Goal: Information Seeking & Learning: Learn about a topic

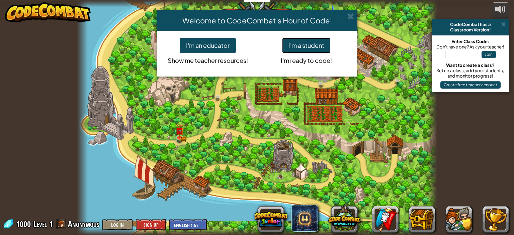
click at [317, 44] on button "I'm a student" at bounding box center [306, 45] width 49 height 15
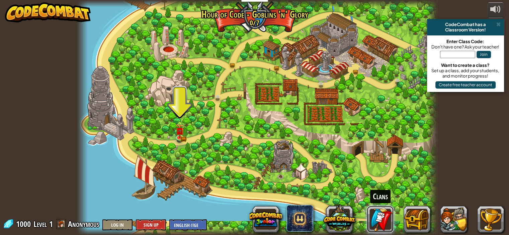
click at [384, 221] on link at bounding box center [380, 219] width 27 height 27
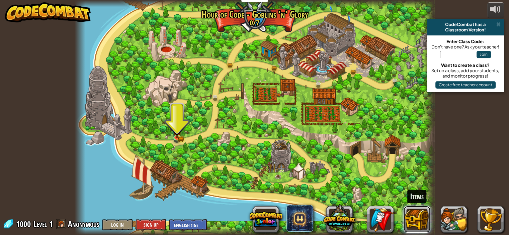
click at [415, 214] on button at bounding box center [417, 219] width 27 height 27
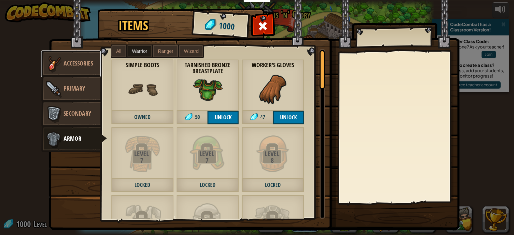
click at [85, 71] on link "Accessories" at bounding box center [71, 64] width 60 height 27
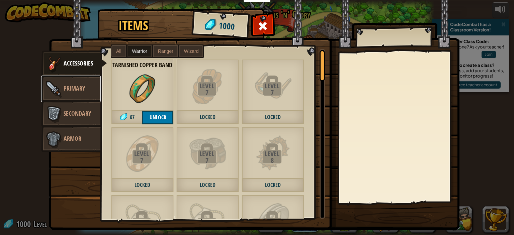
click at [87, 88] on link "Primary" at bounding box center [71, 89] width 60 height 27
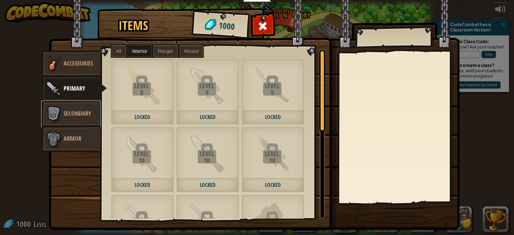
click at [85, 111] on span "Secondary" at bounding box center [77, 113] width 27 height 8
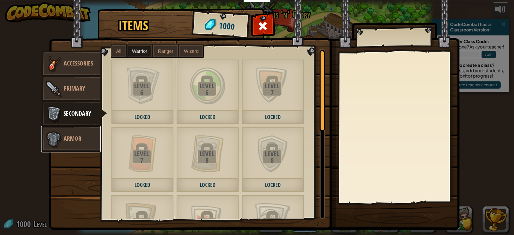
click at [77, 137] on span "Armor" at bounding box center [73, 139] width 18 height 8
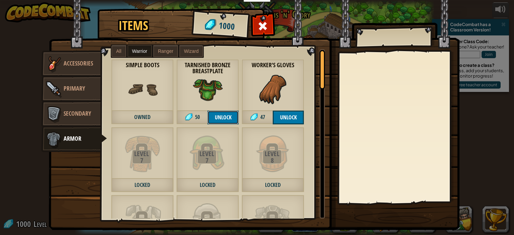
click at [218, 116] on button "Unlock" at bounding box center [223, 118] width 31 height 14
click at [222, 115] on button "Confirm" at bounding box center [223, 118] width 31 height 14
click at [264, 25] on span at bounding box center [263, 26] width 11 height 11
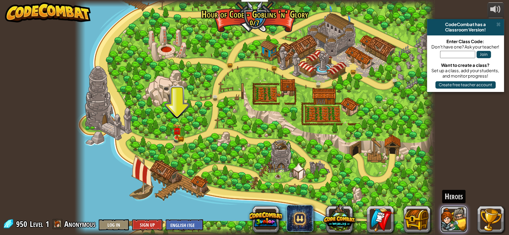
click at [450, 221] on button at bounding box center [454, 219] width 27 height 27
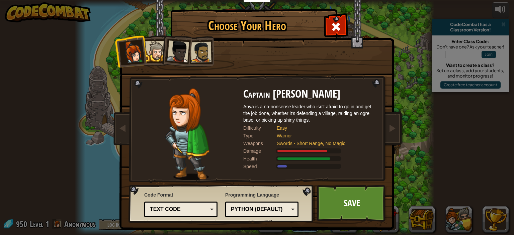
click at [195, 54] on div at bounding box center [201, 52] width 21 height 21
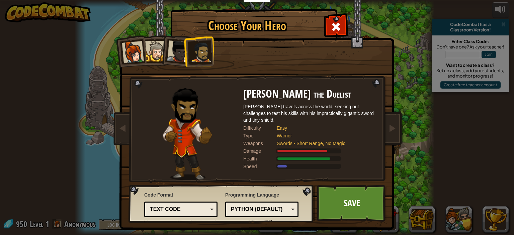
click at [175, 56] on div at bounding box center [178, 52] width 22 height 22
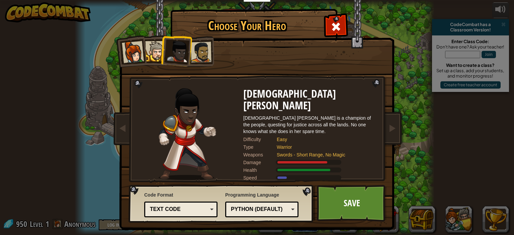
click at [198, 52] on div at bounding box center [201, 52] width 21 height 21
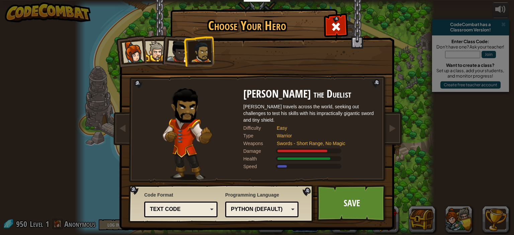
click at [170, 54] on div at bounding box center [178, 52] width 22 height 22
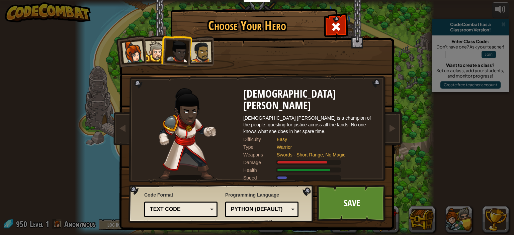
click at [154, 47] on div at bounding box center [155, 51] width 20 height 20
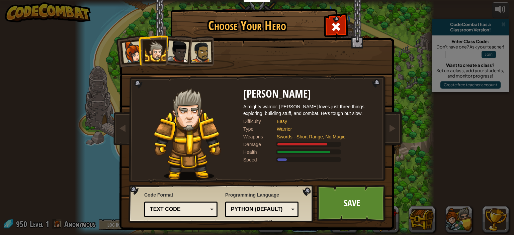
click at [126, 50] on div at bounding box center [133, 52] width 22 height 22
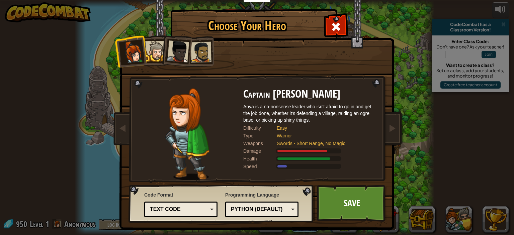
click at [200, 49] on div at bounding box center [201, 52] width 21 height 21
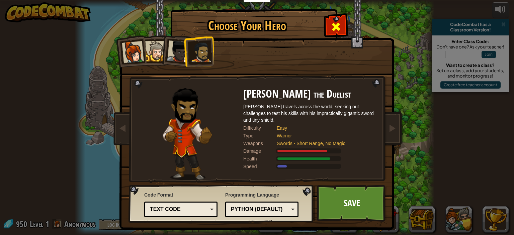
click at [327, 25] on div at bounding box center [335, 25] width 21 height 21
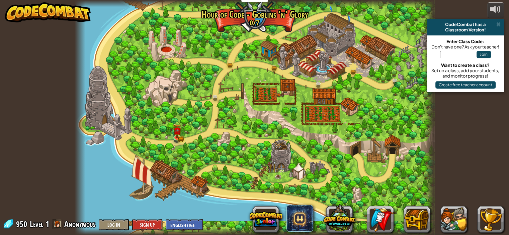
click at [58, 223] on span at bounding box center [58, 224] width 10 height 10
click at [76, 226] on span "Anonymous" at bounding box center [79, 224] width 31 height 11
click at [460, 224] on button at bounding box center [454, 219] width 27 height 27
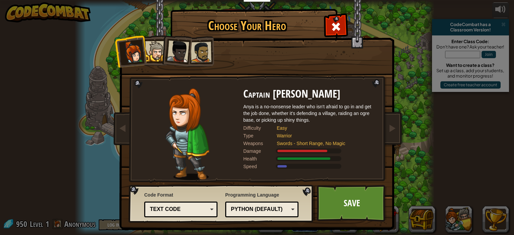
click at [200, 55] on div at bounding box center [201, 52] width 21 height 21
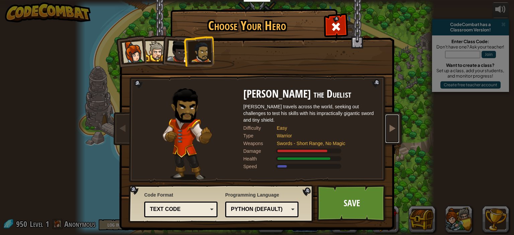
click at [393, 130] on span at bounding box center [392, 128] width 8 height 8
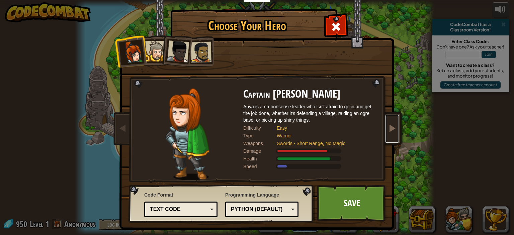
click at [393, 130] on span at bounding box center [392, 128] width 8 height 8
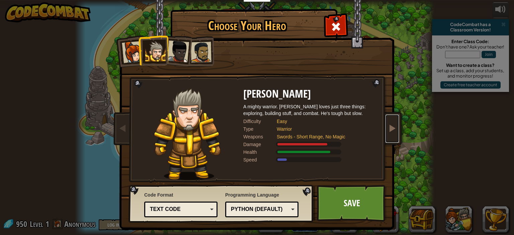
click at [393, 130] on span at bounding box center [392, 128] width 8 height 8
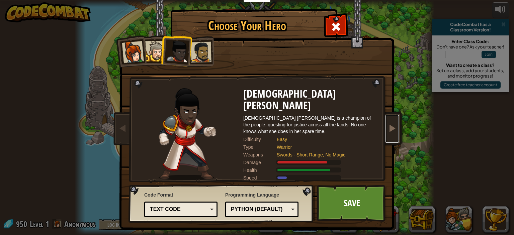
click at [393, 130] on span at bounding box center [392, 128] width 8 height 8
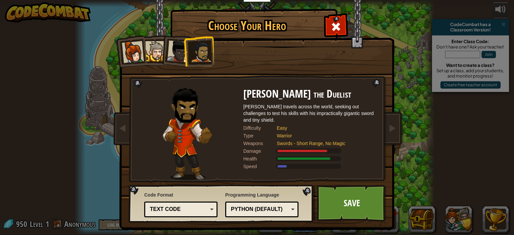
drag, startPoint x: 419, startPoint y: 133, endPoint x: 79, endPoint y: 75, distance: 344.6
click at [79, 75] on div "Choose Your Hero 950 Captain [PERSON_NAME] is a no-nonsense leader who isn't af…" at bounding box center [257, 117] width 514 height 235
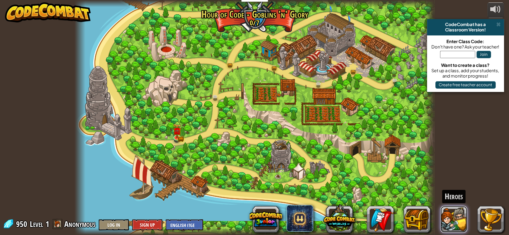
click at [454, 221] on button at bounding box center [454, 219] width 27 height 27
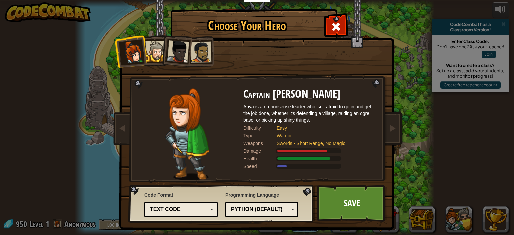
click at [200, 52] on div at bounding box center [201, 52] width 21 height 21
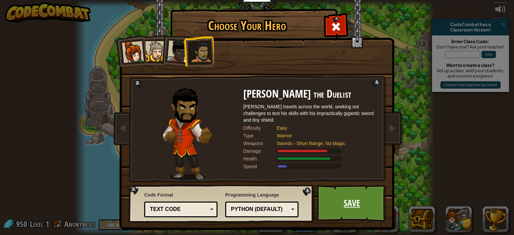
click at [357, 205] on link "Save" at bounding box center [352, 203] width 70 height 37
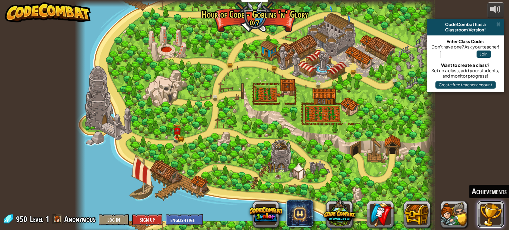
click at [488, 209] on button at bounding box center [490, 214] width 27 height 27
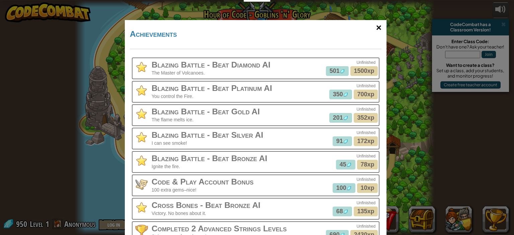
click at [377, 27] on div "×" at bounding box center [378, 27] width 15 height 19
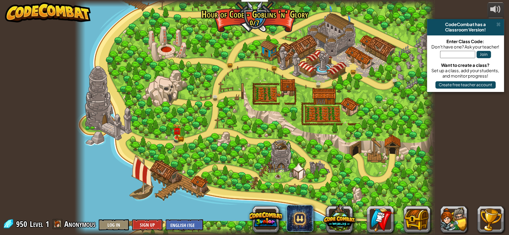
click at [270, 111] on div at bounding box center [255, 117] width 360 height 235
click at [179, 131] on img at bounding box center [176, 127] width 5 height 5
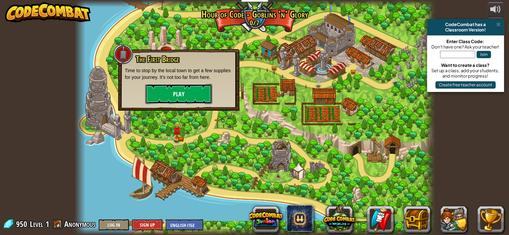
click at [173, 92] on button "Play" at bounding box center [178, 94] width 67 height 20
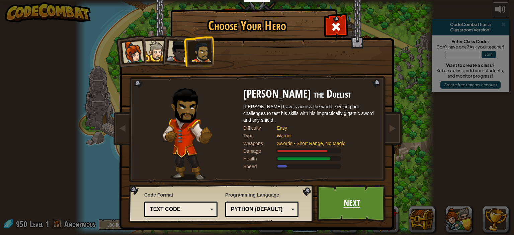
click at [361, 199] on link "Next" at bounding box center [352, 203] width 70 height 37
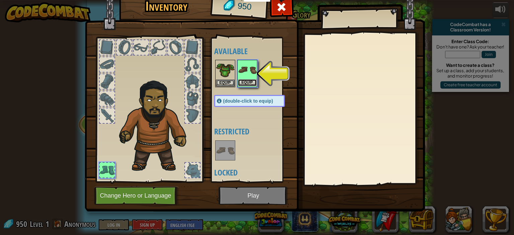
click at [247, 79] on button "Equip" at bounding box center [247, 82] width 19 height 7
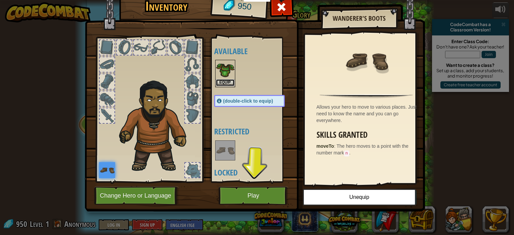
click at [224, 79] on button "Equip" at bounding box center [225, 82] width 19 height 7
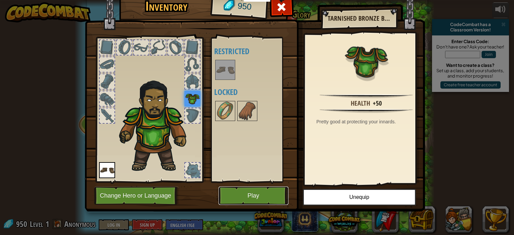
click at [242, 196] on button "Play" at bounding box center [254, 196] width 70 height 18
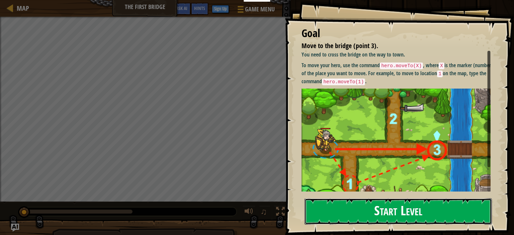
click at [365, 200] on button "Start Level" at bounding box center [398, 212] width 187 height 26
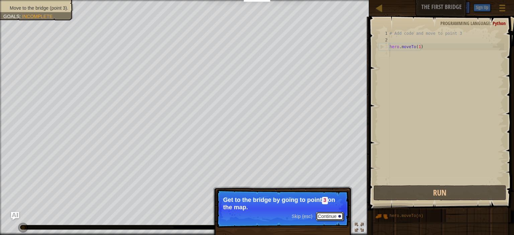
click at [336, 215] on button "Continue" at bounding box center [330, 216] width 28 height 9
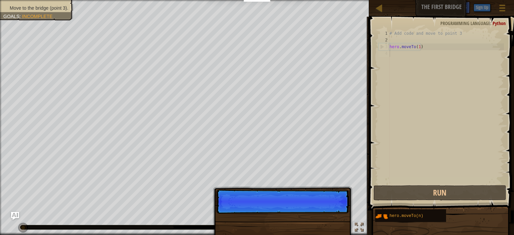
scroll to position [3, 0]
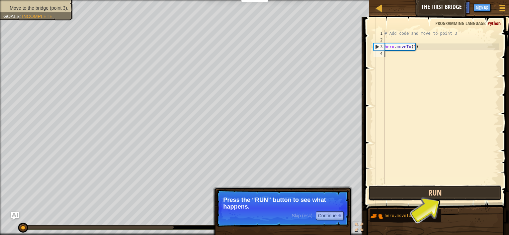
click at [406, 191] on button "Run" at bounding box center [435, 192] width 133 height 15
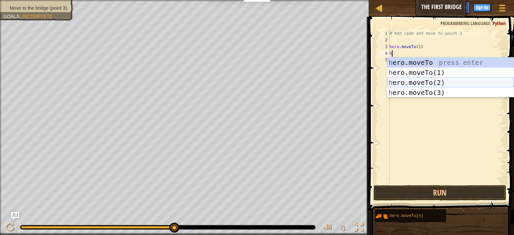
click at [442, 81] on div "h ero.moveTo press enter h ero.moveTo(1) press enter h ero.moveTo(2) press ente…" at bounding box center [450, 88] width 127 height 60
type textarea "hero.moveTo(2)"
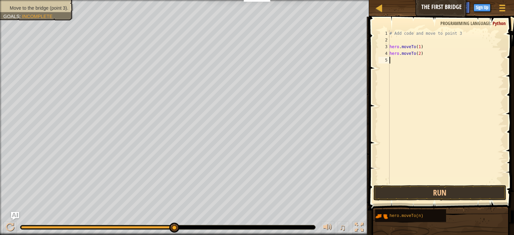
click at [398, 63] on div "# Add code and move to point 3 hero . moveTo ( 1 ) hero . moveTo ( 2 )" at bounding box center [446, 113] width 116 height 167
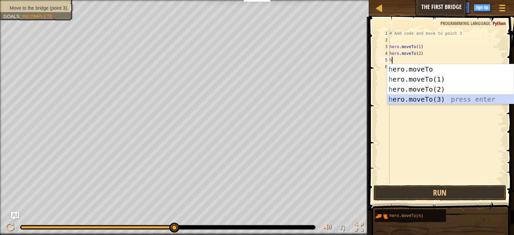
click at [413, 100] on div "h ero.moveTo press enter h ero.moveTo(1) press enter h ero.moveTo(2) press ente…" at bounding box center [450, 94] width 127 height 60
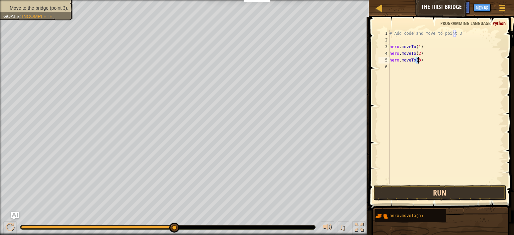
type textarea "hero.moveTo(3)"
click at [458, 192] on button "Run" at bounding box center [440, 192] width 133 height 15
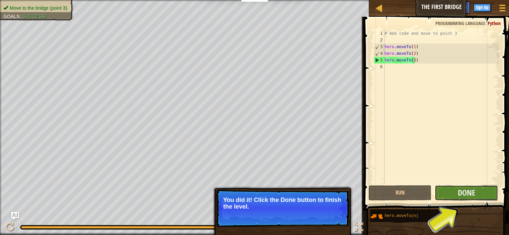
click at [478, 191] on button "Done" at bounding box center [466, 192] width 63 height 15
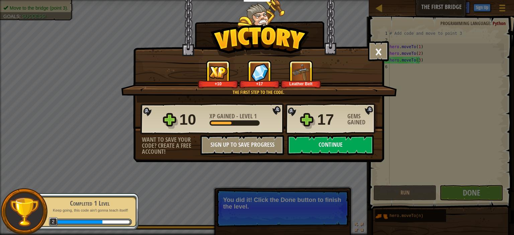
click at [305, 71] on img at bounding box center [301, 72] width 18 height 18
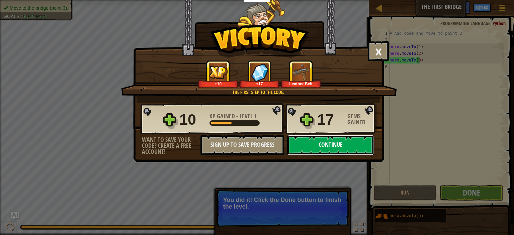
click at [329, 151] on button "Continue" at bounding box center [331, 145] width 86 height 20
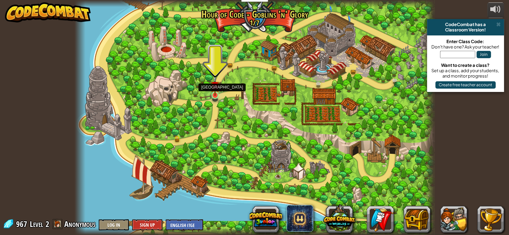
click at [214, 89] on img at bounding box center [215, 86] width 9 height 20
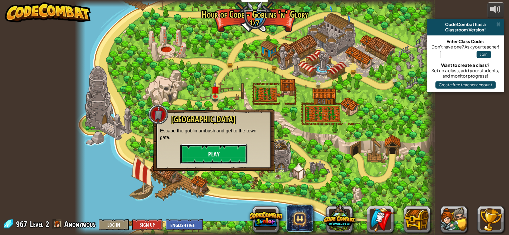
drag, startPoint x: 210, startPoint y: 153, endPoint x: 201, endPoint y: 154, distance: 9.8
click at [201, 154] on button "Play" at bounding box center [213, 154] width 67 height 20
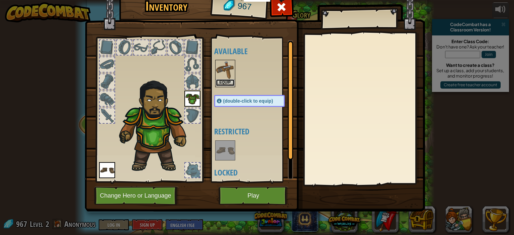
click at [223, 82] on button "Equip" at bounding box center [225, 82] width 19 height 7
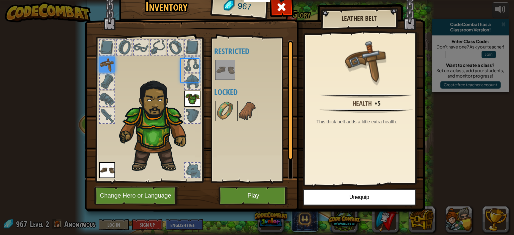
click at [223, 82] on div "Available Equip Equip (double-click to equip) Restricted Locked" at bounding box center [256, 110] width 84 height 140
click at [160, 194] on button "Change Hero or Language" at bounding box center [136, 196] width 85 height 18
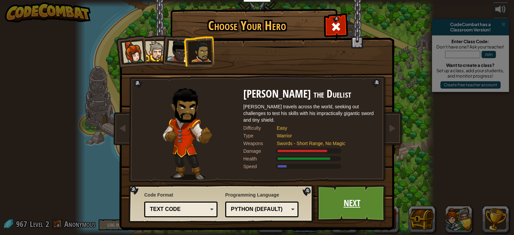
click at [344, 199] on link "Next" at bounding box center [352, 203] width 70 height 37
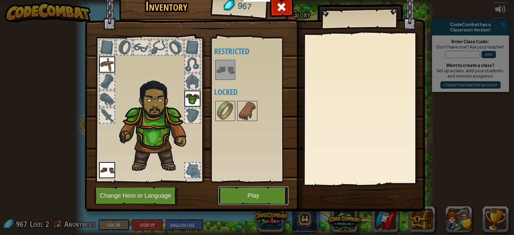
click at [268, 199] on button "Play" at bounding box center [254, 196] width 70 height 18
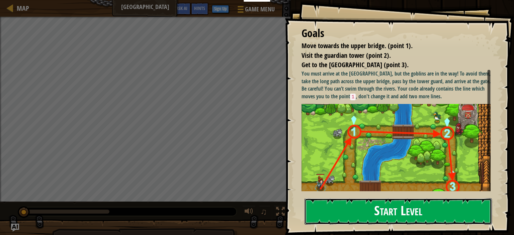
click at [341, 200] on button "Start Level" at bounding box center [398, 212] width 187 height 26
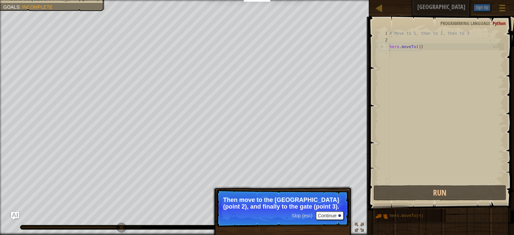
click at [399, 56] on div "# Move to 1, then to 2, then to 3 hero . moveTo ( 1 )" at bounding box center [446, 113] width 116 height 167
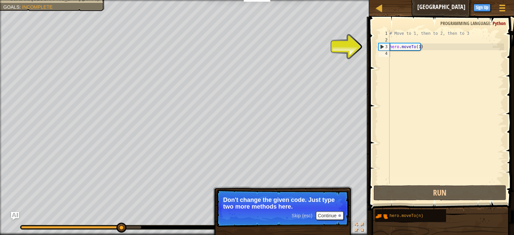
click at [303, 214] on span "Skip (esc)" at bounding box center [302, 215] width 21 height 5
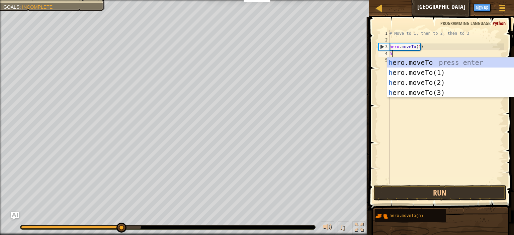
scroll to position [3, 0]
click at [396, 85] on div "h ero.moveTo press enter h ero.moveTo(1) press enter h ero.moveTo(2) press ente…" at bounding box center [450, 88] width 127 height 60
type textarea "hero.moveTo(2)"
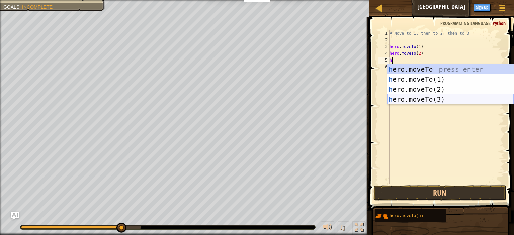
click at [412, 99] on div "h ero.moveTo press enter h ero.moveTo(1) press enter h ero.moveTo(2) press ente…" at bounding box center [450, 94] width 127 height 60
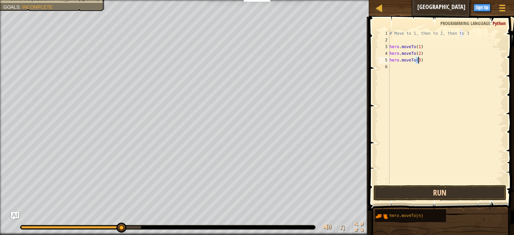
type textarea "hero.moveTo(3)"
click at [421, 195] on button "Run" at bounding box center [440, 192] width 133 height 15
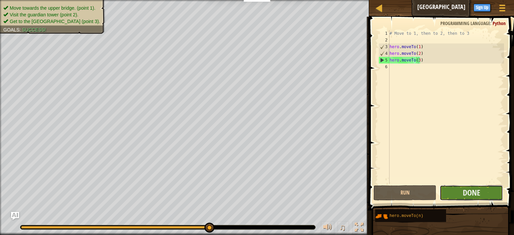
click at [462, 196] on button "Done" at bounding box center [471, 192] width 63 height 15
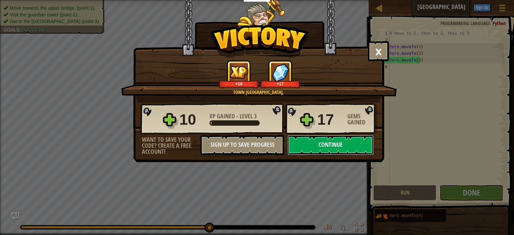
click at [332, 146] on button "Continue" at bounding box center [331, 145] width 86 height 20
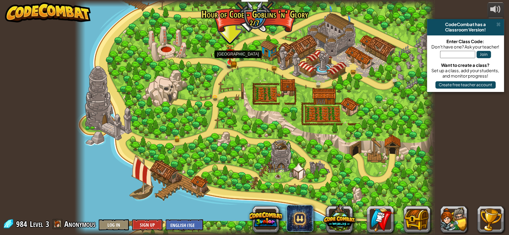
click at [232, 55] on img at bounding box center [229, 53] width 5 height 5
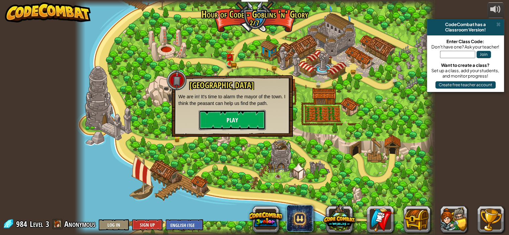
click at [231, 112] on button "Play" at bounding box center [232, 120] width 67 height 20
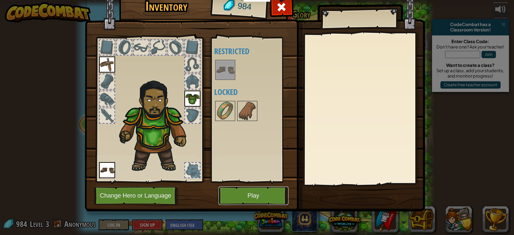
click at [240, 190] on button "Play" at bounding box center [254, 196] width 70 height 18
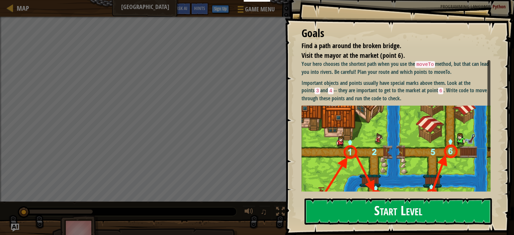
click at [337, 214] on button "Start Level" at bounding box center [398, 212] width 187 height 26
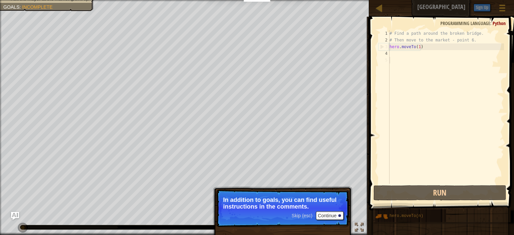
click at [304, 215] on span "Skip (esc)" at bounding box center [302, 215] width 21 height 5
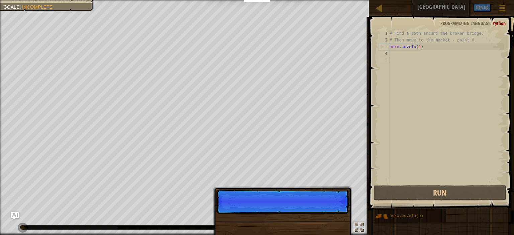
scroll to position [3, 0]
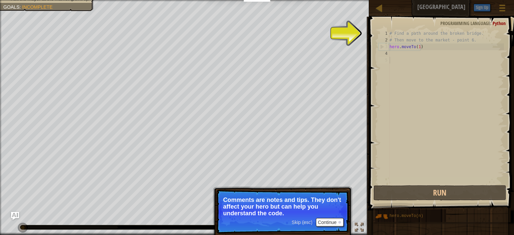
click at [304, 221] on span "Skip (esc)" at bounding box center [302, 222] width 21 height 5
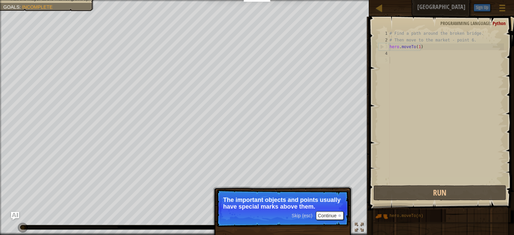
click at [304, 218] on span "Skip (esc)" at bounding box center [302, 215] width 21 height 5
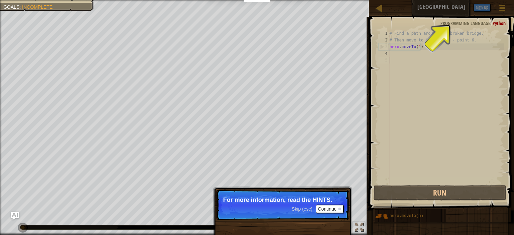
click at [303, 211] on span "Skip (esc)" at bounding box center [302, 209] width 21 height 5
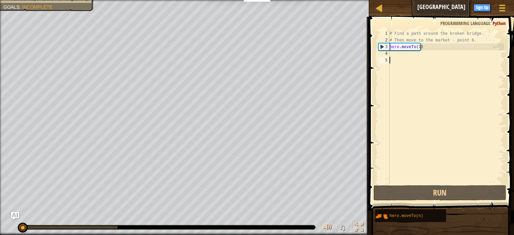
click at [394, 56] on div "# Find a path around the broken bridge. # Then move to the market - point 6. he…" at bounding box center [446, 113] width 116 height 167
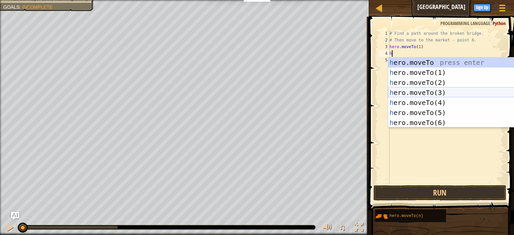
click at [434, 89] on div "h ero.moveTo press enter h ero.moveTo(1) press enter h ero.moveTo(2) press ente…" at bounding box center [451, 103] width 127 height 90
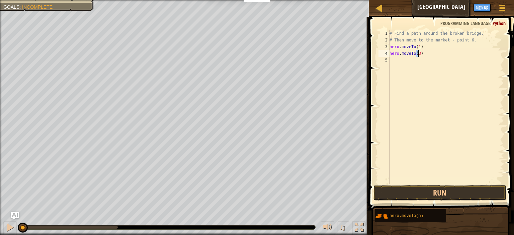
type textarea "hero.moveTo(3)"
click at [406, 61] on div "# Find a path around the broken bridge. # Then move to the market - point 6. he…" at bounding box center [446, 113] width 116 height 167
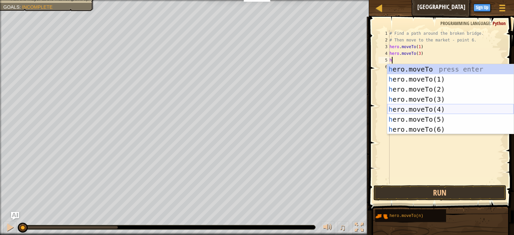
click at [415, 108] on div "h ero.moveTo press enter h ero.moveTo(1) press enter h ero.moveTo(2) press ente…" at bounding box center [450, 109] width 127 height 90
type textarea "hero.moveTo(4)"
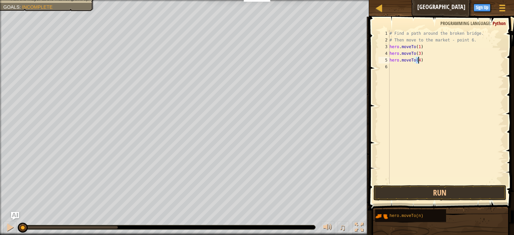
click at [402, 70] on div "# Find a path around the broken bridge. # Then move to the market - point 6. he…" at bounding box center [446, 113] width 116 height 167
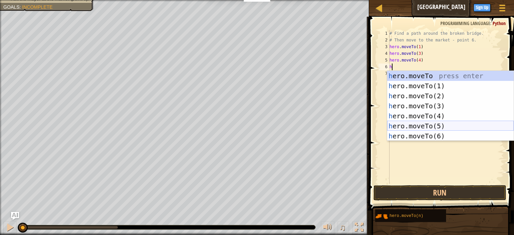
click at [412, 126] on div "h ero.moveTo press enter h ero.moveTo(1) press enter h ero.moveTo(2) press ente…" at bounding box center [450, 116] width 127 height 90
type textarea "hero.moveTo(5)"
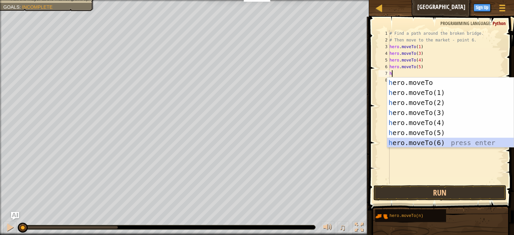
click at [433, 142] on div "h ero.moveTo press enter h ero.moveTo(1) press enter h ero.moveTo(2) press ente…" at bounding box center [450, 123] width 127 height 90
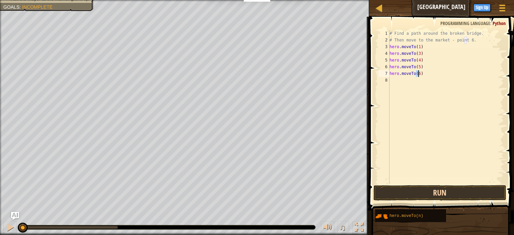
type textarea "hero.moveTo(6)"
click at [439, 190] on button "Run" at bounding box center [440, 192] width 133 height 15
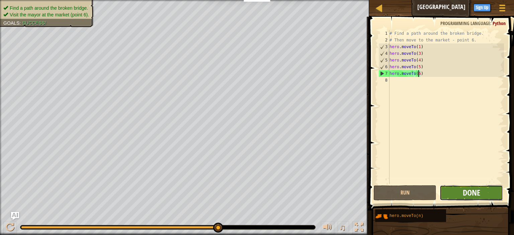
click at [470, 189] on span "Done" at bounding box center [471, 192] width 17 height 11
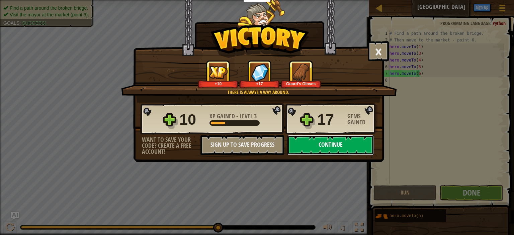
click at [311, 142] on button "Continue" at bounding box center [331, 145] width 86 height 20
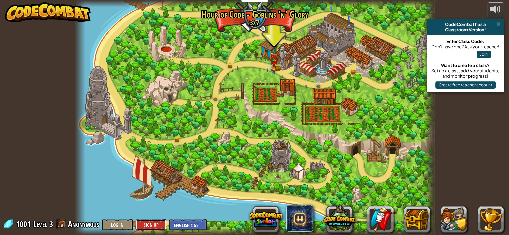
click at [158, 226] on button "Sign Up" at bounding box center [151, 225] width 30 height 11
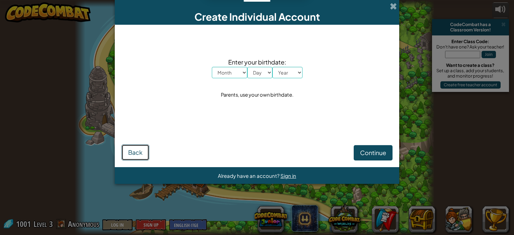
click at [143, 152] on button "Back" at bounding box center [136, 153] width 28 height 16
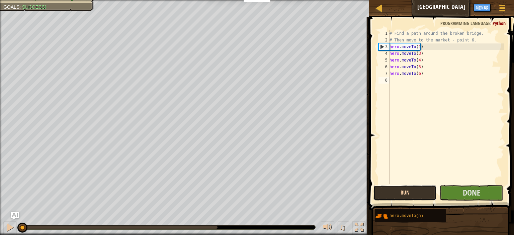
click at [418, 192] on button "Run" at bounding box center [405, 192] width 63 height 15
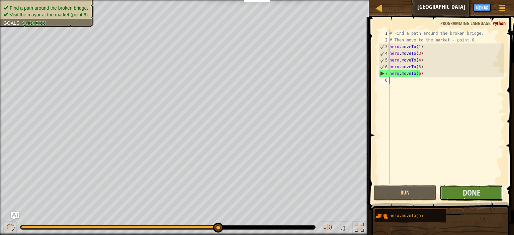
click at [462, 193] on button "Done" at bounding box center [471, 192] width 63 height 15
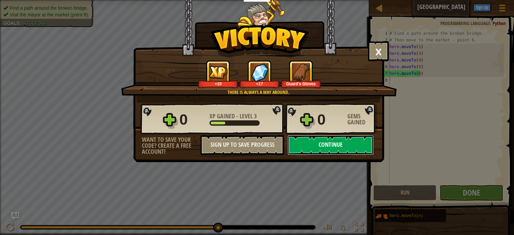
click at [361, 144] on button "Continue" at bounding box center [331, 145] width 86 height 20
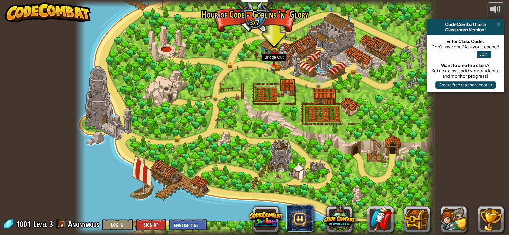
click at [274, 56] on img at bounding box center [274, 56] width 9 height 19
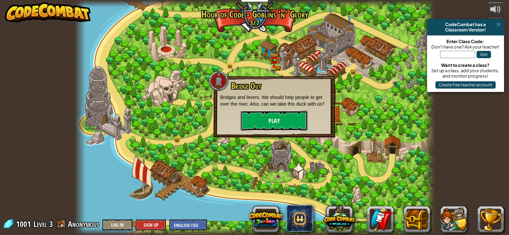
click at [274, 120] on button "Play" at bounding box center [274, 121] width 67 height 20
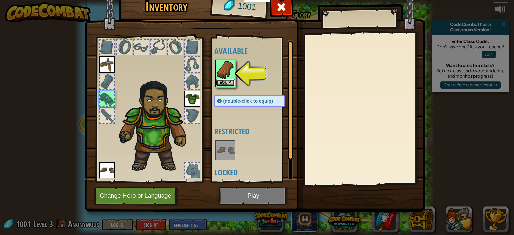
click at [227, 83] on button "Equip" at bounding box center [225, 82] width 19 height 7
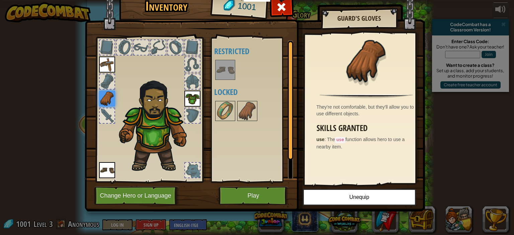
click at [339, 138] on code "use" at bounding box center [340, 140] width 10 height 6
click at [278, 189] on button "Play" at bounding box center [254, 196] width 70 height 18
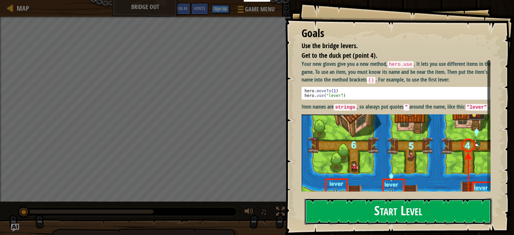
click at [362, 199] on button "Start Level" at bounding box center [398, 212] width 187 height 26
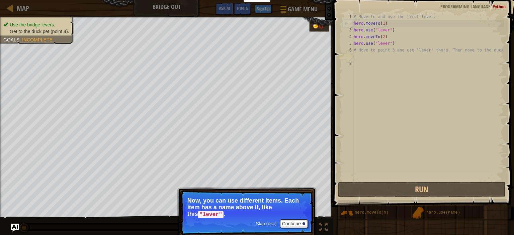
click at [268, 222] on span "Skip (esc)" at bounding box center [266, 223] width 21 height 5
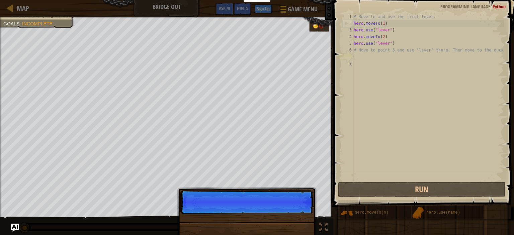
scroll to position [3, 0]
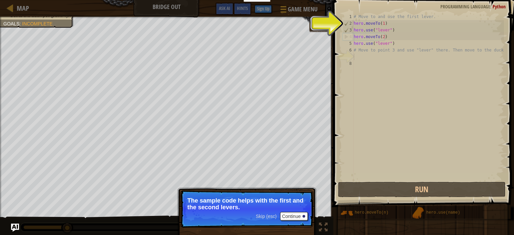
click at [268, 217] on span "Skip (esc)" at bounding box center [266, 216] width 21 height 5
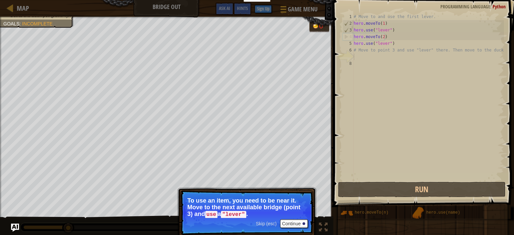
click at [268, 220] on div "Skip (esc) Continue" at bounding box center [282, 224] width 52 height 9
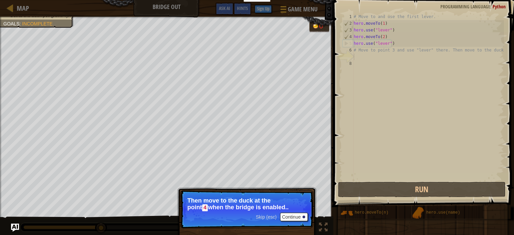
click at [268, 218] on span "Skip (esc)" at bounding box center [266, 217] width 21 height 5
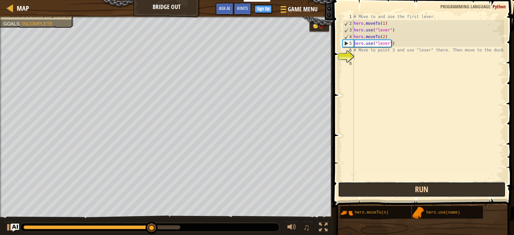
click at [388, 191] on button "Run" at bounding box center [422, 189] width 168 height 15
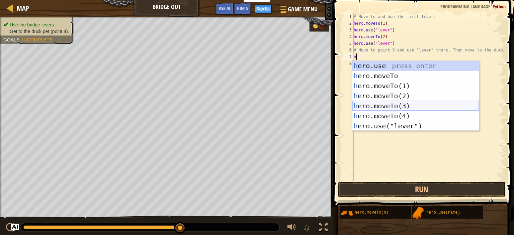
click at [395, 107] on div "h ero.use press enter h ero.moveTo press enter h ero.moveTo(1) press enter h er…" at bounding box center [415, 106] width 127 height 90
type textarea "hero.moveTo(3)"
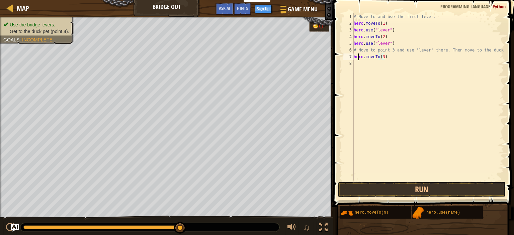
click at [359, 55] on div "# Move to and use the first lever. hero . moveTo ( 1 ) hero . use ( "lever" ) h…" at bounding box center [428, 103] width 152 height 181
click at [359, 63] on div "# Move to and use the first lever. hero . moveTo ( 1 ) hero . use ( "lever" ) h…" at bounding box center [428, 103] width 152 height 181
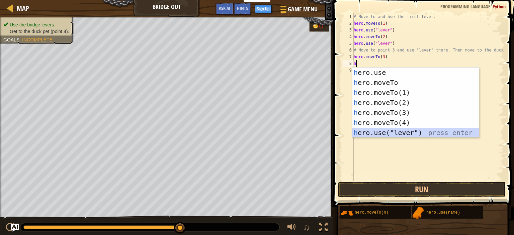
click at [379, 135] on div "h ero.use press enter h ero.moveTo press enter h ero.moveTo(1) press enter h er…" at bounding box center [415, 113] width 127 height 90
type textarea "hero.use("lever")"
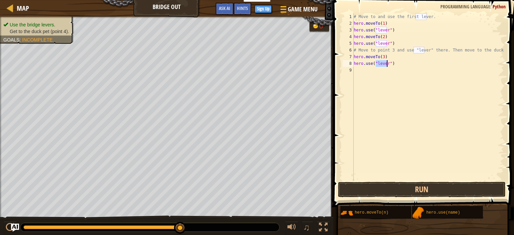
click at [387, 122] on div "# Move to and use the first lever. hero . moveTo ( 1 ) hero . use ( "lever" ) h…" at bounding box center [428, 103] width 152 height 181
click at [374, 188] on button "Run" at bounding box center [422, 189] width 168 height 15
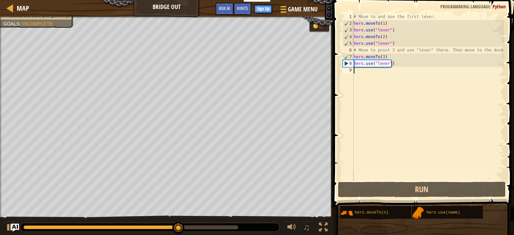
click at [370, 112] on div "# Move to and use the first lever. hero . moveTo ( 1 ) hero . use ( "lever" ) h…" at bounding box center [428, 103] width 152 height 181
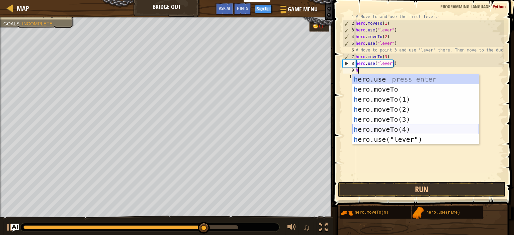
click at [388, 128] on div "h ero.use press enter h ero.moveTo press enter h ero.moveTo(1) press enter h er…" at bounding box center [415, 119] width 127 height 90
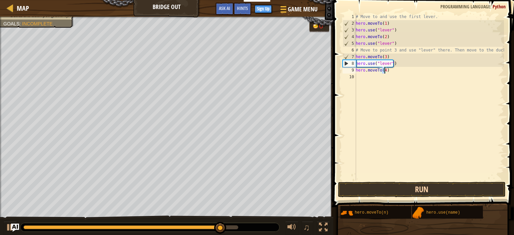
type textarea "hero.moveTo(4)"
click at [382, 189] on button "Run" at bounding box center [422, 189] width 168 height 15
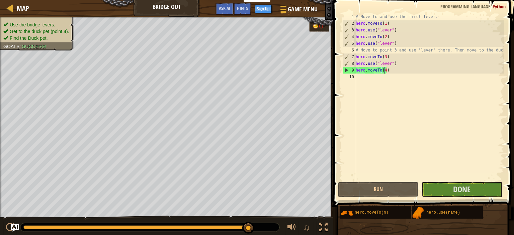
click at [437, 181] on span at bounding box center [424, 94] width 186 height 227
click at [437, 184] on button "Done" at bounding box center [462, 189] width 80 height 15
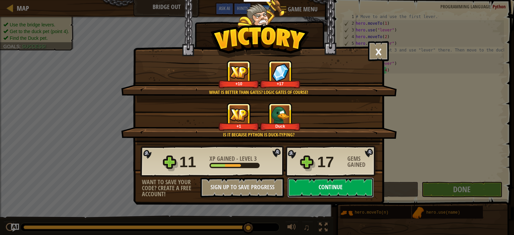
click at [315, 182] on button "Continue" at bounding box center [331, 188] width 86 height 20
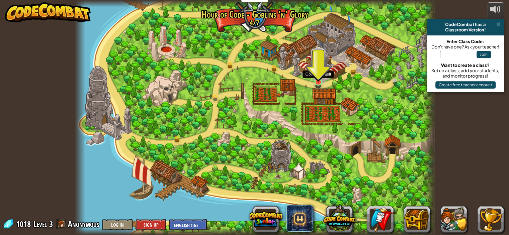
click at [318, 81] on img at bounding box center [318, 73] width 9 height 20
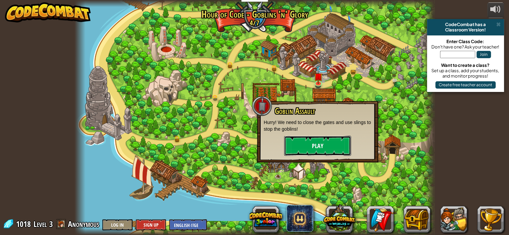
click at [345, 151] on button "Play" at bounding box center [317, 146] width 67 height 20
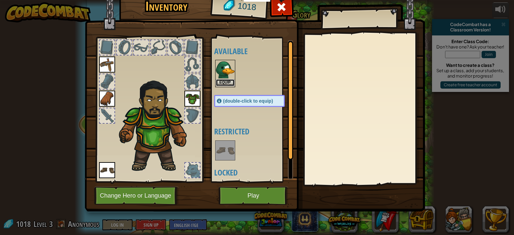
click at [222, 80] on button "Equip" at bounding box center [225, 82] width 19 height 7
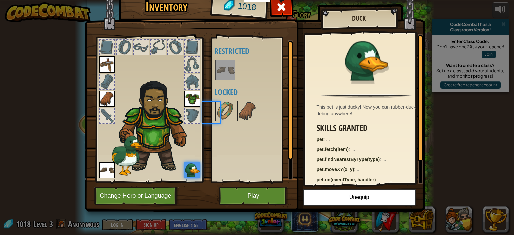
click at [222, 80] on div at bounding box center [256, 70] width 84 height 22
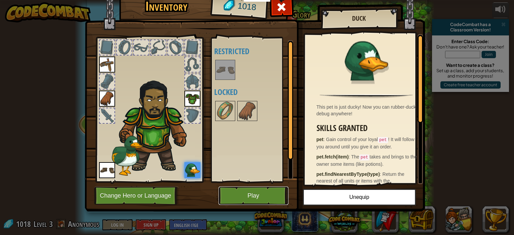
click at [269, 192] on button "Play" at bounding box center [254, 196] width 70 height 18
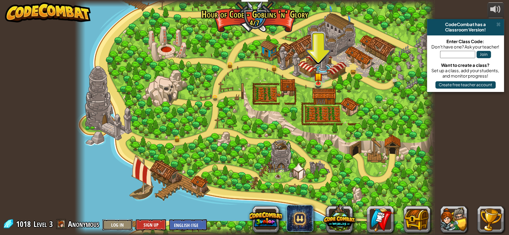
click at [116, 224] on button "Log In" at bounding box center [117, 225] width 30 height 11
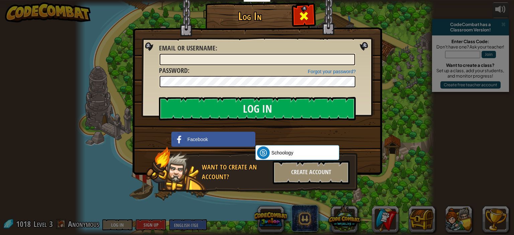
click at [311, 13] on div at bounding box center [303, 15] width 21 height 21
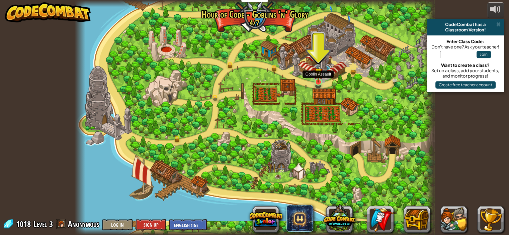
click at [319, 78] on img at bounding box center [318, 73] width 9 height 20
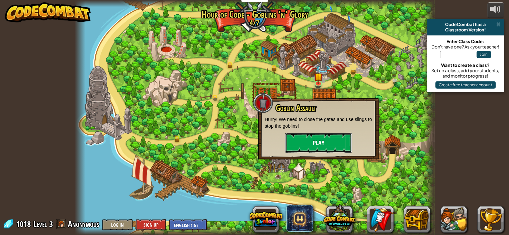
click at [321, 139] on button "Play" at bounding box center [318, 143] width 67 height 20
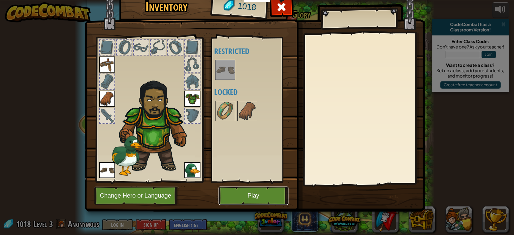
click at [261, 199] on button "Play" at bounding box center [254, 196] width 70 height 18
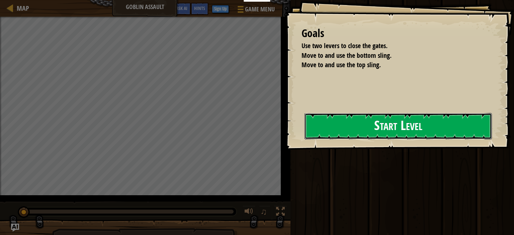
click at [422, 120] on button "Start Level" at bounding box center [398, 126] width 187 height 26
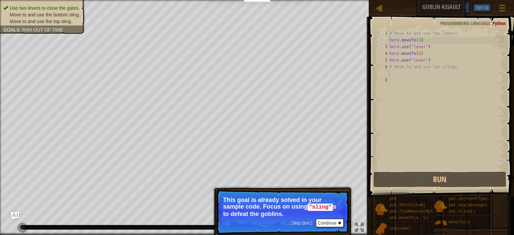
click at [307, 221] on span "Skip (esc)" at bounding box center [302, 223] width 21 height 5
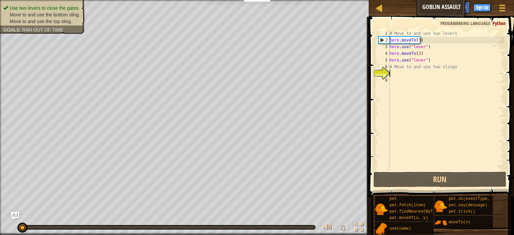
scroll to position [3, 0]
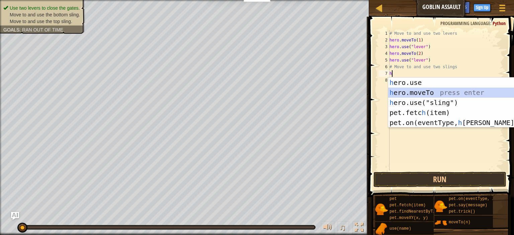
click at [428, 95] on div "h ero.use press enter h ero.moveTo press enter h ero.use("sling") press enter p…" at bounding box center [451, 113] width 127 height 70
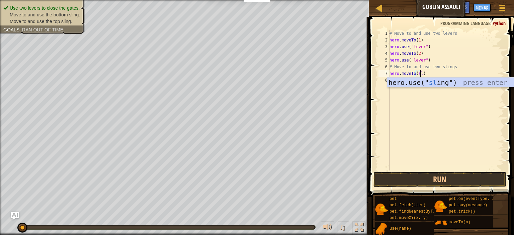
scroll to position [3, 2]
type textarea "hero.moveTo(sling)"
click at [432, 100] on div "# Move to and use two levers hero . moveTo ( 1 ) hero . use ( "lever" ) hero . …" at bounding box center [446, 107] width 116 height 154
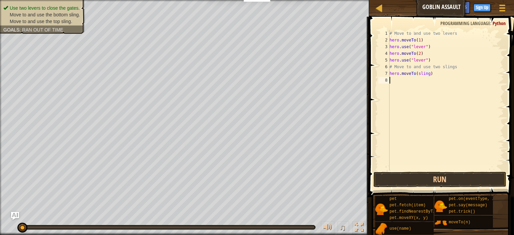
scroll to position [3, 0]
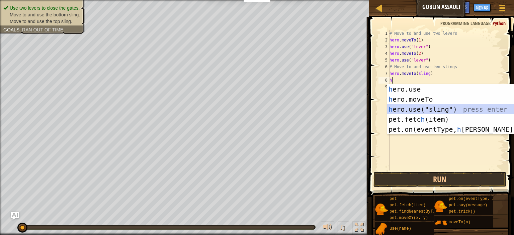
click at [429, 109] on div "h ero.use press enter h ero.moveTo press enter h ero.use("sling") press enter p…" at bounding box center [450, 119] width 127 height 70
type textarea "hero.use("sling")"
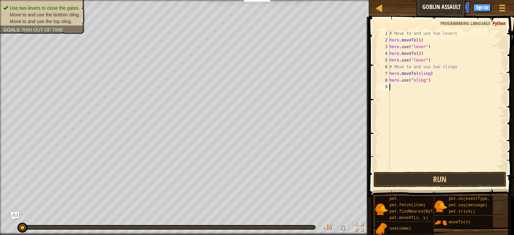
click at [409, 95] on div "# Move to and use two levers hero . moveTo ( 1 ) hero . use ( "lever" ) hero . …" at bounding box center [446, 107] width 116 height 154
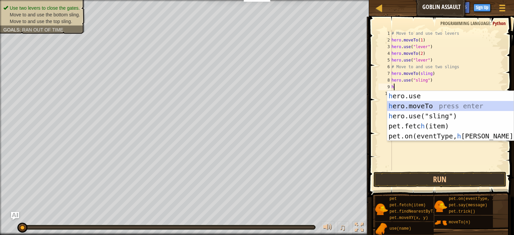
click at [414, 107] on div "h ero.use press enter h ero.moveTo press enter h ero.use("sling") press enter p…" at bounding box center [450, 126] width 127 height 70
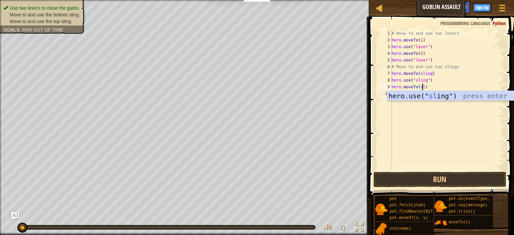
scroll to position [3, 2]
type textarea "hero.moveTo(sling)"
click at [425, 111] on div "# Move to and use two levers hero . moveTo ( 1 ) hero . use ( "lever" ) hero . …" at bounding box center [447, 107] width 114 height 154
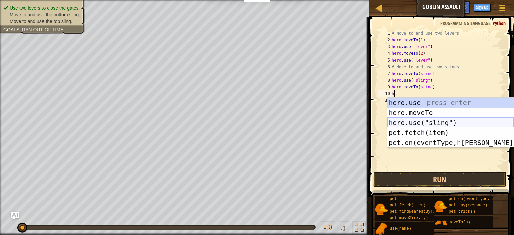
click at [422, 124] on div "h ero.use press enter h ero.moveTo press enter h ero.use("sling") press enter p…" at bounding box center [450, 133] width 127 height 70
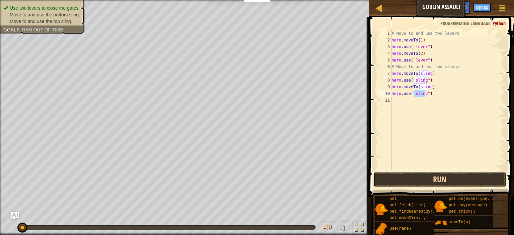
click at [404, 180] on button "Run" at bounding box center [440, 179] width 133 height 15
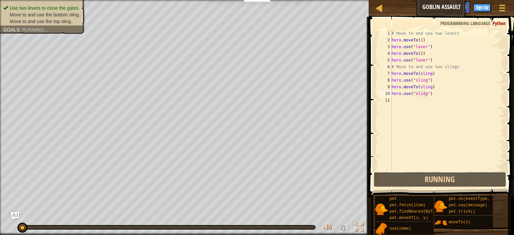
drag, startPoint x: 404, startPoint y: 181, endPoint x: 405, endPoint y: 151, distance: 30.1
click at [405, 151] on div "hero.use("sling") 1 2 3 4 5 6 7 8 9 10 11 # Move to and use two levers hero . m…" at bounding box center [440, 120] width 147 height 200
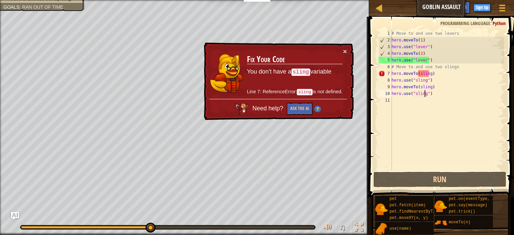
click at [429, 73] on div "# Move to and use two levers hero . moveTo ( 1 ) hero . use ( "lever" ) hero . …" at bounding box center [447, 107] width 114 height 154
click at [307, 110] on button "Ask the AI" at bounding box center [300, 109] width 26 height 12
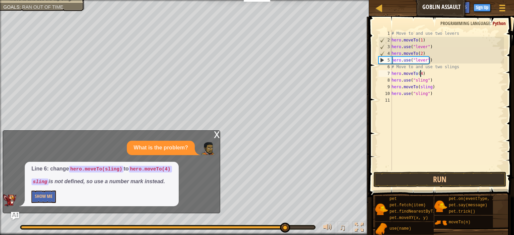
scroll to position [3, 2]
click at [429, 87] on div "# Move to and use two levers hero . moveTo ( 1 ) hero . use ( "lever" ) hero . …" at bounding box center [447, 107] width 114 height 154
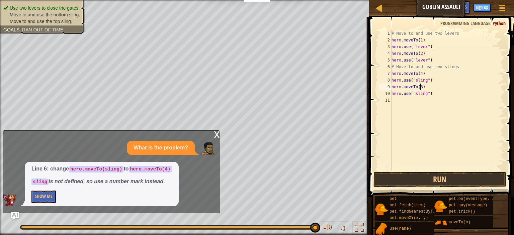
type textarea "hero.moveTo(3)"
click at [199, 143] on div "What is the problem?" at bounding box center [110, 148] width 214 height 14
click at [216, 134] on div "x" at bounding box center [217, 134] width 6 height 7
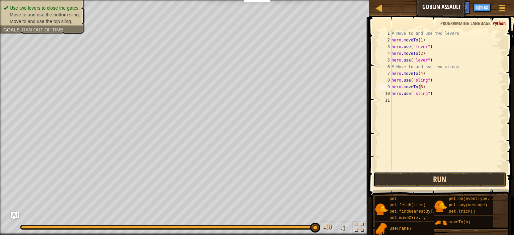
click at [434, 179] on button "Run" at bounding box center [440, 179] width 133 height 15
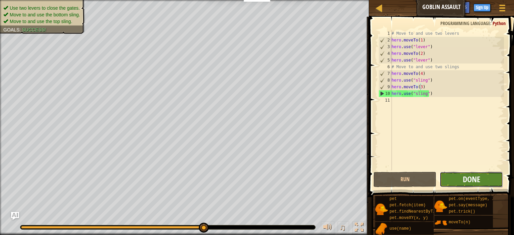
click at [472, 182] on span "Done" at bounding box center [471, 179] width 17 height 11
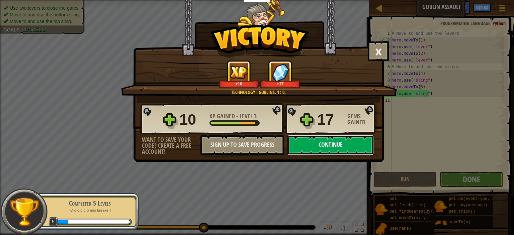
click at [355, 147] on button "Continue" at bounding box center [331, 145] width 86 height 20
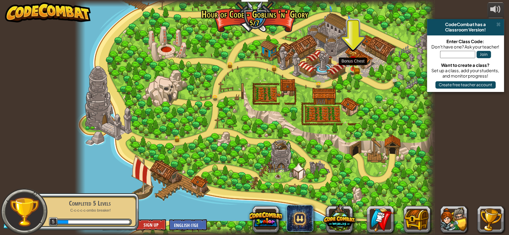
click at [353, 66] on img at bounding box center [353, 60] width 9 height 19
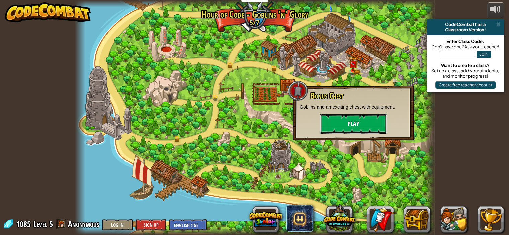
click at [368, 127] on button "Play" at bounding box center [353, 124] width 67 height 20
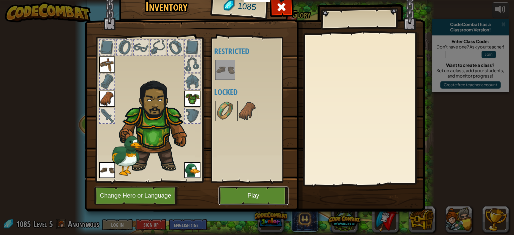
click at [272, 195] on button "Play" at bounding box center [254, 196] width 70 height 18
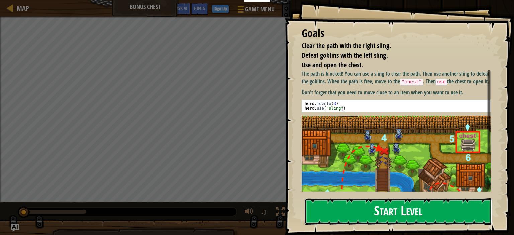
click at [358, 202] on button "Start Level" at bounding box center [398, 212] width 187 height 26
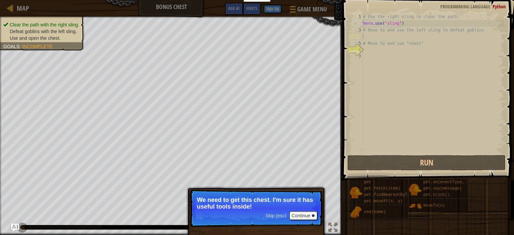
click at [272, 211] on p "Skip (esc) Continue We need to get this chest. I'm sure it has useful tools ins…" at bounding box center [256, 208] width 133 height 37
click at [272, 215] on span "Skip (esc)" at bounding box center [275, 215] width 21 height 5
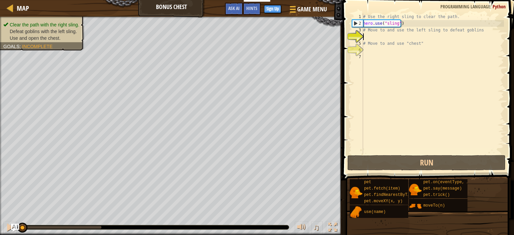
click at [367, 35] on div "# Use the right sling to clear the path. hero . use ( "sling" ) # Move to and u…" at bounding box center [433, 90] width 142 height 154
click at [367, 38] on div "# Use the right sling to clear the path. hero . use ( "sling" ) # Move to and u…" at bounding box center [433, 90] width 142 height 154
click at [369, 54] on div "# Use the right sling to clear the path. hero . use ( "sling" ) # Move to and u…" at bounding box center [433, 90] width 142 height 154
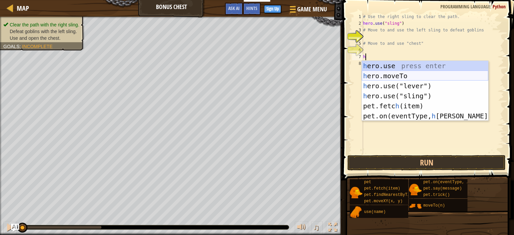
click at [383, 72] on div "h ero.use press enter h ero.moveTo press enter h ero.use("lever") press enter h…" at bounding box center [425, 101] width 127 height 80
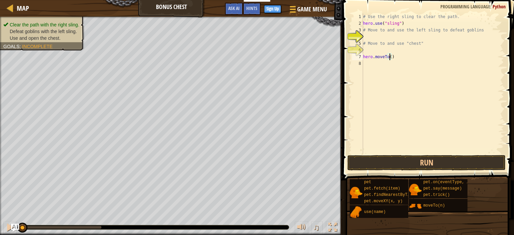
type textarea "hero.moveTo(3)"
click at [368, 67] on div "# Use the right sling to clear the path. hero . use ( "sling" ) # Move to and u…" at bounding box center [433, 90] width 142 height 154
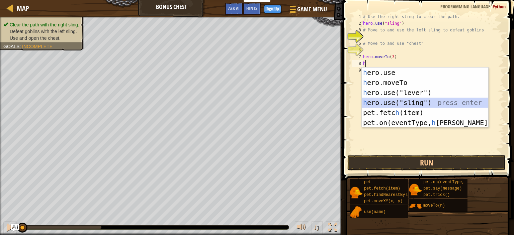
click at [395, 99] on div "h ero.use press enter h ero.moveTo press enter h ero.use("lever") press enter h…" at bounding box center [425, 108] width 127 height 80
type textarea "hero.use("sling")"
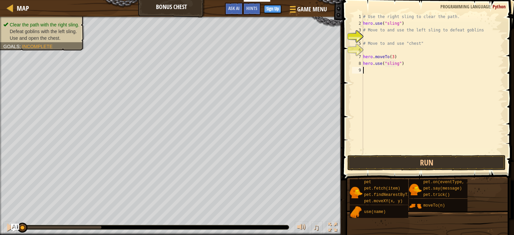
click at [368, 78] on div "# Use the right sling to clear the path. hero . use ( "sling" ) # Move to and u…" at bounding box center [433, 90] width 142 height 154
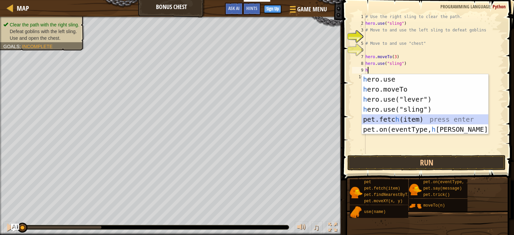
click at [383, 116] on div "h ero.use press enter h ero.moveTo press enter h ero.use("lever") press enter h…" at bounding box center [425, 114] width 127 height 80
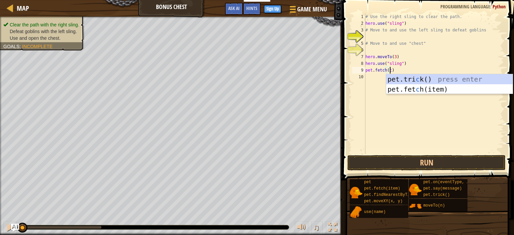
scroll to position [3, 2]
click at [407, 88] on div "pet.fet c h(item) press enter pet.tri c k() press enter" at bounding box center [449, 94] width 127 height 40
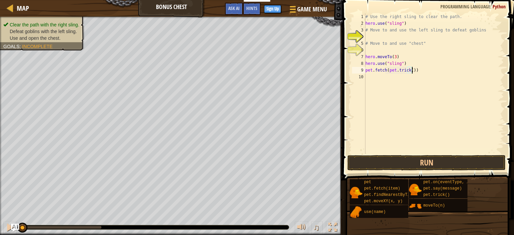
click at [418, 72] on div "# Use the right sling to clear the path. hero . use ( "sling" ) # Move to and u…" at bounding box center [434, 90] width 140 height 154
type textarea "p"
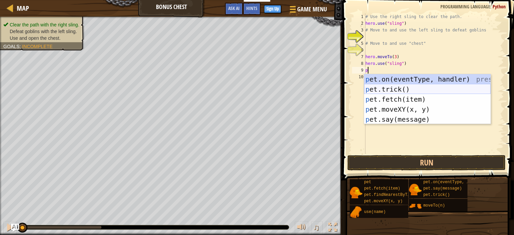
click at [382, 90] on div "p et.on(eventType, handler) press enter p et.trick() press enter p et.fetch(ite…" at bounding box center [427, 109] width 127 height 70
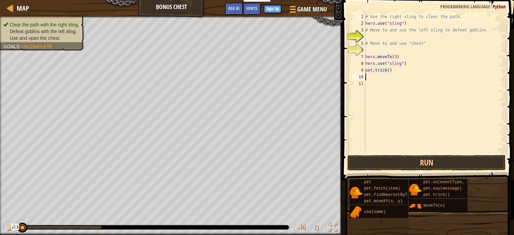
click at [387, 71] on div "# Use the right sling to clear the path. hero . use ( "sling" ) # Move to and u…" at bounding box center [434, 90] width 140 height 154
type textarea "pet.trick(6)"
click at [378, 79] on div "# Use the right sling to clear the path. hero . use ( "sling" ) # Move to and u…" at bounding box center [434, 90] width 140 height 154
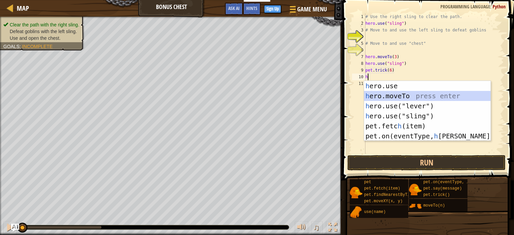
click at [382, 96] on div "h ero.use press enter h ero.moveTo press enter h ero.use("lever") press enter h…" at bounding box center [427, 121] width 127 height 80
type textarea "hero.moveTo(2)"
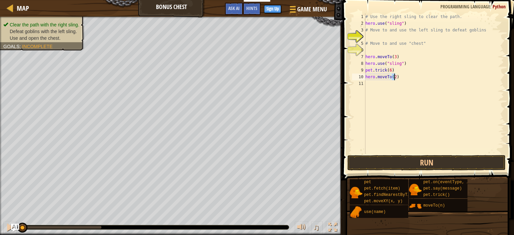
click at [374, 102] on div "# Use the right sling to clear the path. hero . use ( "sling" ) # Move to and u…" at bounding box center [434, 90] width 140 height 154
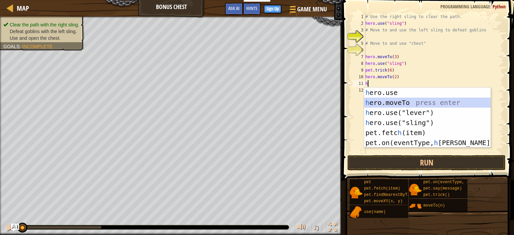
click at [386, 101] on div "h ero.use press enter h ero.moveTo press enter h ero.use("lever") press enter h…" at bounding box center [427, 128] width 127 height 80
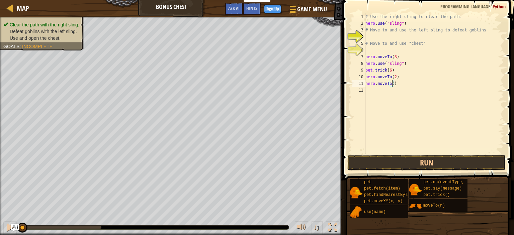
type textarea "hero.moveTo(4)"
click at [385, 97] on div "# Use the right sling to clear the path. hero . use ( "sling" ) # Move to and u…" at bounding box center [434, 90] width 140 height 154
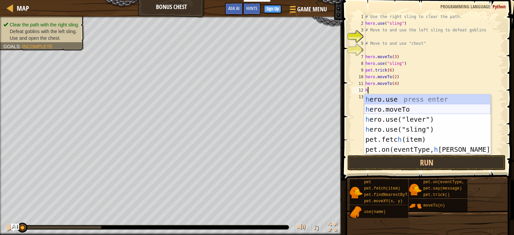
click at [385, 111] on div "h ero.use press enter h ero.moveTo press enter h ero.use("lever") press enter h…" at bounding box center [427, 134] width 127 height 80
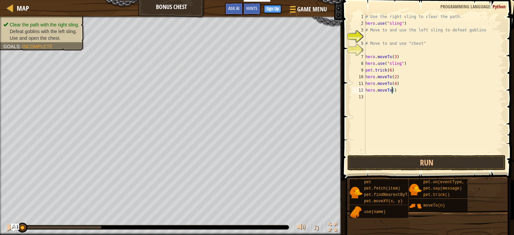
type textarea "hero.moveTo(5)"
drag, startPoint x: 385, startPoint y: 109, endPoint x: 454, endPoint y: 45, distance: 94.7
click at [454, 45] on div "# Use the right sling to clear the path. hero . use ( "sling" ) # Move to and u…" at bounding box center [434, 90] width 140 height 154
type textarea "# Move to and use "chest""
click at [370, 99] on div "# Use the right sling to clear the path. hero . use ( "sling" ) # Move to and u…" at bounding box center [434, 90] width 140 height 154
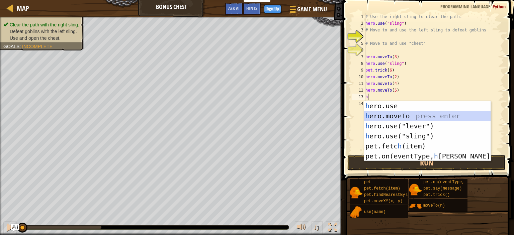
click at [379, 116] on div "h ero.use press enter h ero.moveTo press enter h ero.use("lever") press enter h…" at bounding box center [427, 141] width 127 height 80
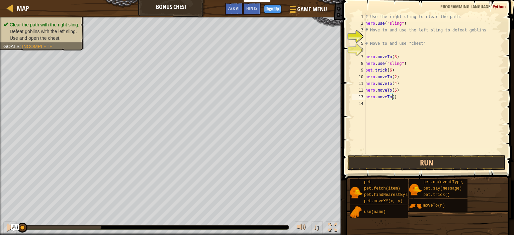
scroll to position [3, 2]
type textarea "hero.moveTo(6)"
click at [394, 163] on button "Run" at bounding box center [426, 162] width 158 height 15
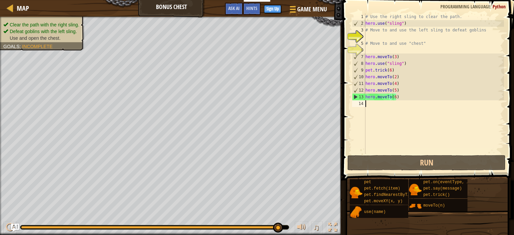
click at [379, 106] on div "# Use the right sling to clear the path. hero . use ( "sling" ) # Move to and u…" at bounding box center [434, 90] width 140 height 154
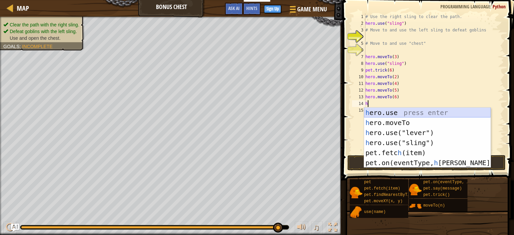
click at [387, 116] on div "h ero.use press enter h ero.moveTo press enter h ero.use("lever") press enter h…" at bounding box center [427, 148] width 127 height 80
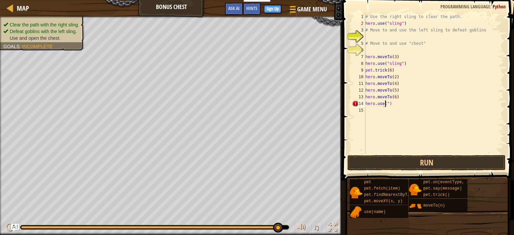
scroll to position [3, 1]
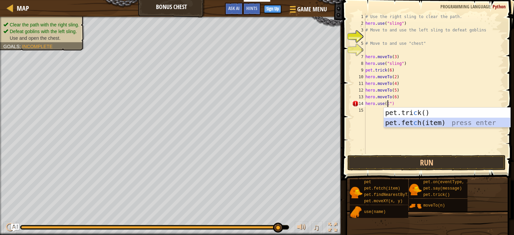
click at [404, 124] on div "pet.tri c k() press enter pet.fet c h(item) press enter" at bounding box center [447, 128] width 127 height 40
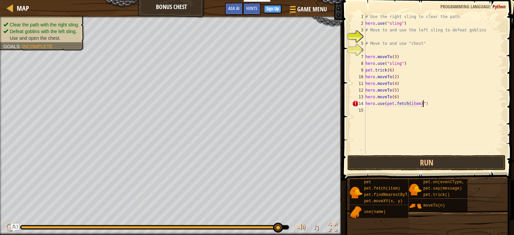
click at [426, 106] on div "# Use the right sling to clear the path. hero . use ( "sling" ) # Move to and u…" at bounding box center [434, 90] width 140 height 154
type textarea "h"
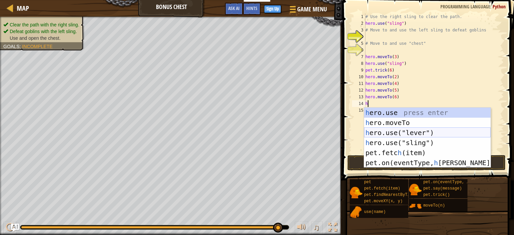
click at [410, 133] on div "h ero.use press enter h ero.moveTo press enter h ero.use("lever") press enter h…" at bounding box center [427, 148] width 127 height 80
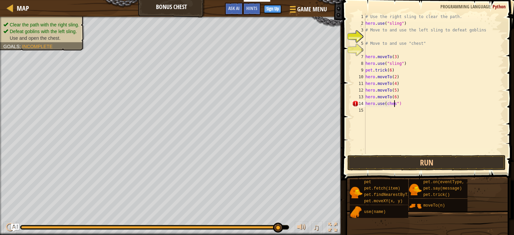
scroll to position [3, 2]
click at [416, 163] on button "Run" at bounding box center [426, 162] width 158 height 15
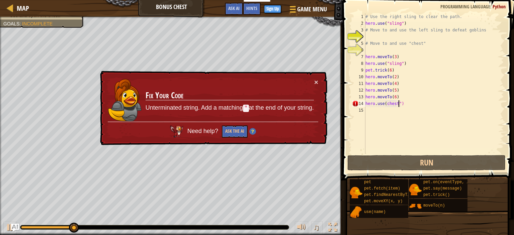
click at [399, 103] on div "# Use the right sling to clear the path. hero . use ( "sling" ) # Move to and u…" at bounding box center [434, 90] width 140 height 154
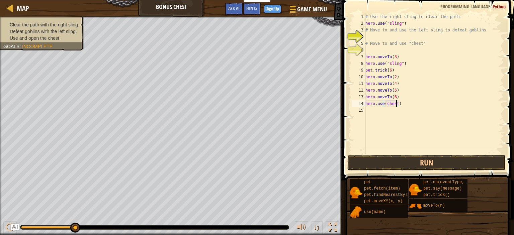
click at [447, 154] on span at bounding box center [429, 81] width 177 height 200
click at [447, 156] on button "Run" at bounding box center [426, 162] width 158 height 15
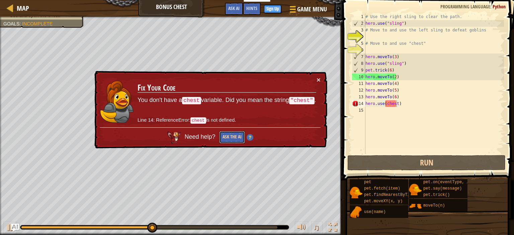
click at [242, 137] on button "Ask the AI" at bounding box center [232, 137] width 26 height 12
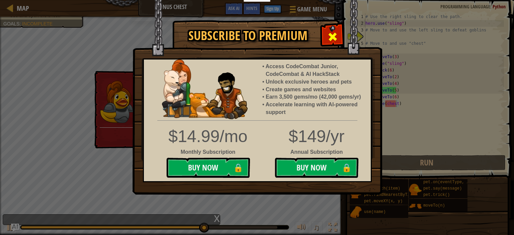
click at [324, 34] on div at bounding box center [332, 35] width 21 height 21
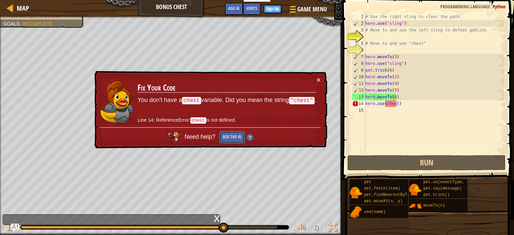
click at [228, 135] on button "Ask the AI" at bounding box center [232, 137] width 26 height 12
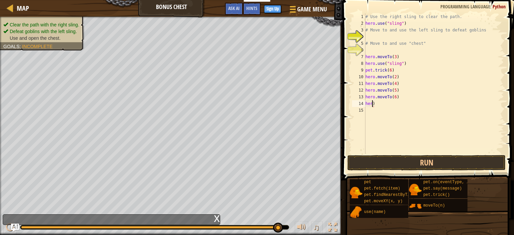
scroll to position [3, 0]
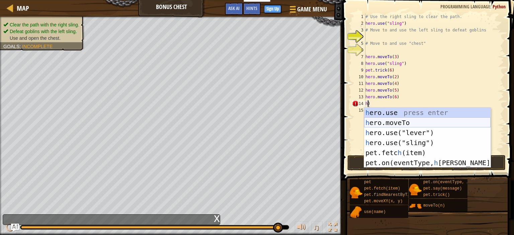
click at [399, 124] on div "h ero.use press enter h ero.moveTo press enter h ero.use("lever") press enter h…" at bounding box center [427, 148] width 127 height 80
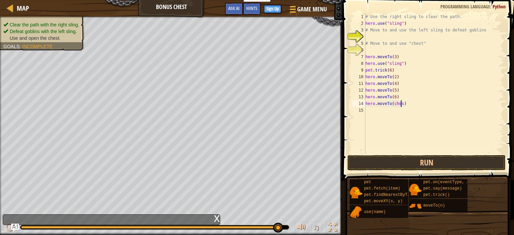
scroll to position [3, 3]
click at [429, 170] on button "Run" at bounding box center [426, 162] width 158 height 15
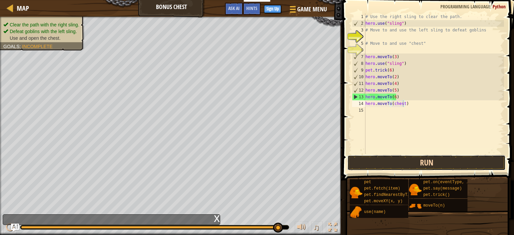
click at [459, 162] on button "Run" at bounding box center [426, 162] width 158 height 15
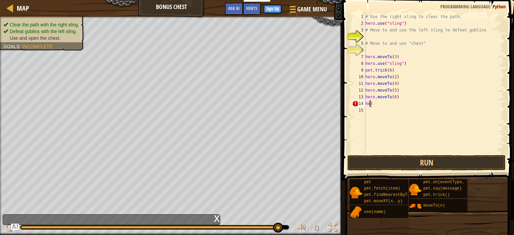
scroll to position [3, 0]
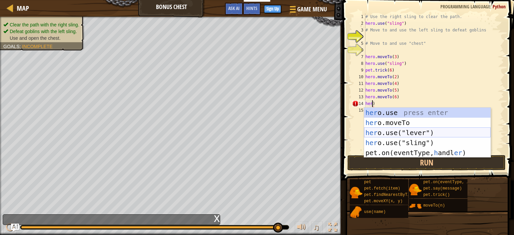
click at [419, 130] on div "her o.use press enter her o.moveTo press enter her o.use("lever") press enter h…" at bounding box center [427, 143] width 127 height 70
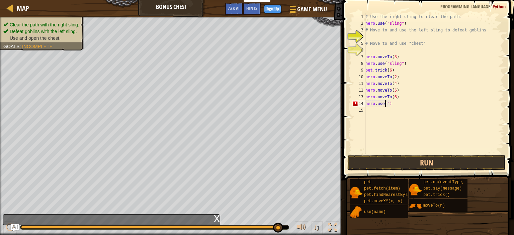
click at [388, 103] on div "# Use the right sling to clear the path. hero . use ( "sling" ) # Move to and u…" at bounding box center [434, 90] width 140 height 154
click at [399, 166] on button "Run" at bounding box center [426, 162] width 158 height 15
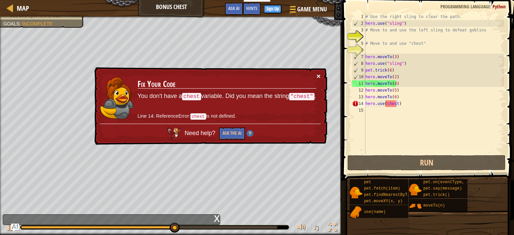
click at [318, 75] on button "×" at bounding box center [319, 76] width 4 height 7
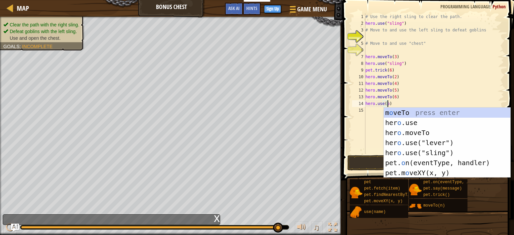
scroll to position [3, 1]
click at [399, 103] on div "# Use the right sling to clear the path. hero . use ( "sling" ) # Move to and u…" at bounding box center [434, 90] width 140 height 154
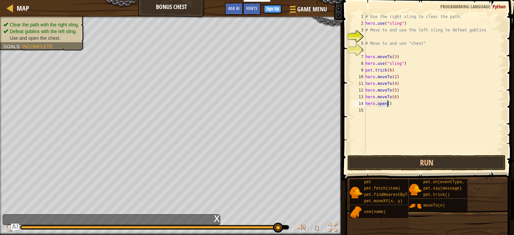
click at [387, 104] on div "# Use the right sling to clear the path. hero . use ( "sling" ) # Move to and u…" at bounding box center [434, 90] width 140 height 154
type textarea "[DOMAIN_NAME](chest)"
click at [396, 169] on button "Run" at bounding box center [426, 162] width 158 height 15
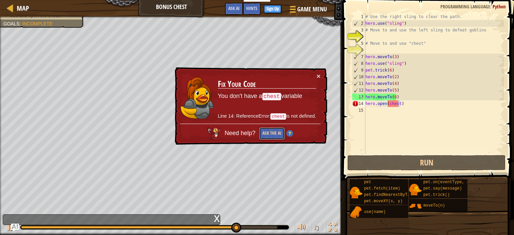
click at [270, 133] on button "Ask the AI" at bounding box center [272, 134] width 26 height 12
